Goal: Find specific page/section: Find specific page/section

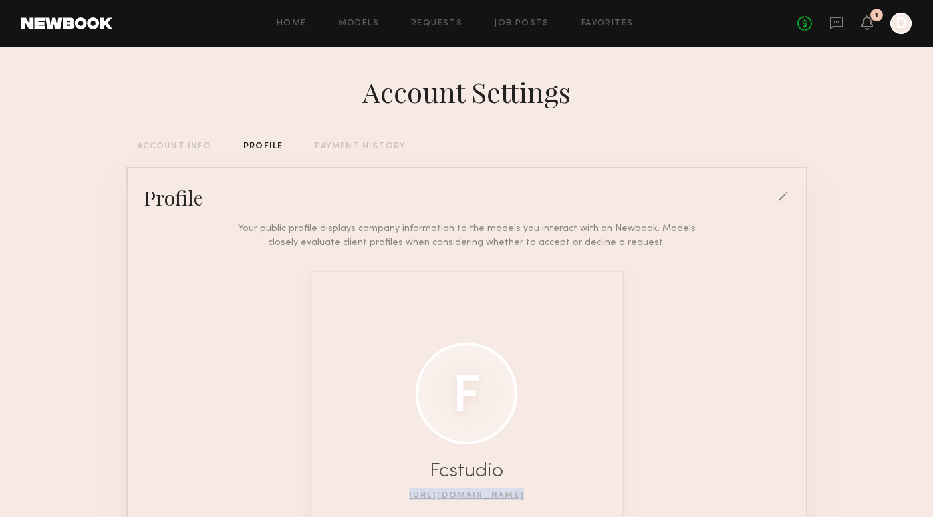
scroll to position [172, 0]
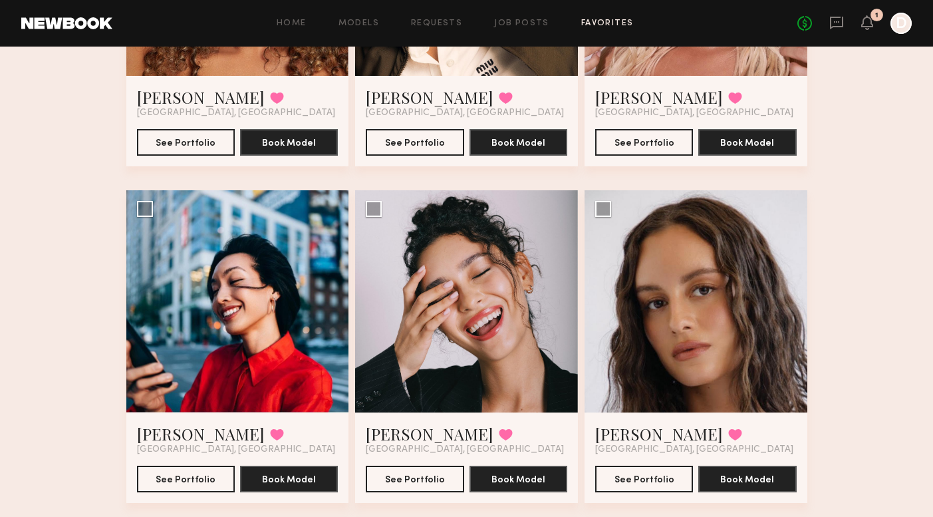
scroll to position [1317, 0]
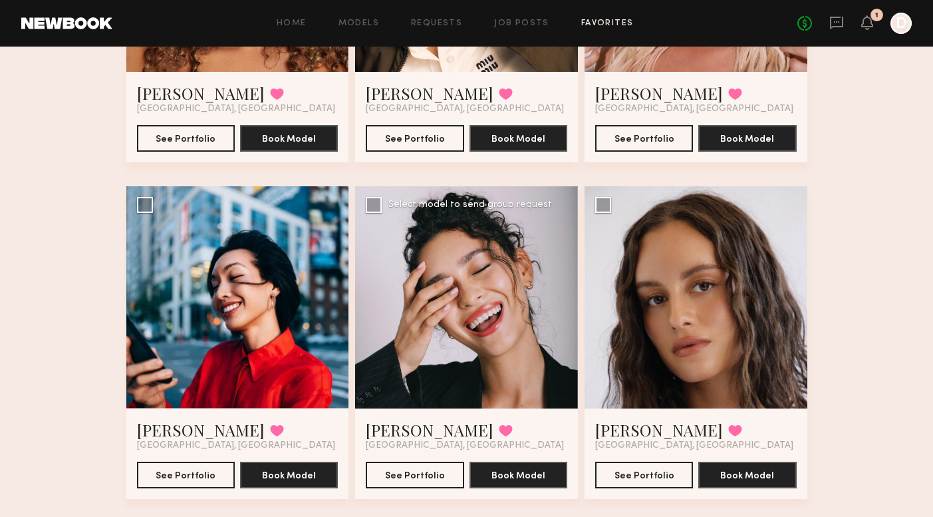
click at [457, 332] on div at bounding box center [466, 297] width 223 height 223
click at [463, 309] on div at bounding box center [466, 297] width 223 height 223
click at [425, 469] on button "See Portfolio" at bounding box center [415, 474] width 98 height 27
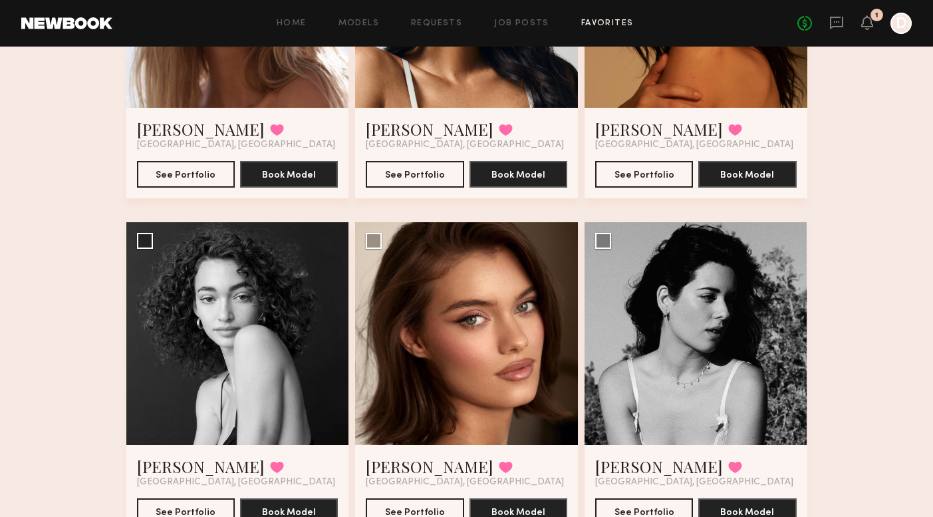
scroll to position [1963, 0]
